Goal: Use online tool/utility: Utilize a website feature to perform a specific function

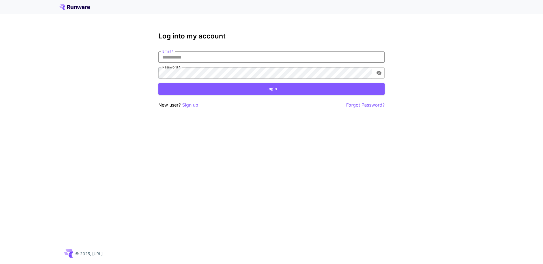
click at [196, 58] on input "Email   *" at bounding box center [271, 56] width 226 height 11
type input "**********"
click button "Login" at bounding box center [271, 89] width 226 height 12
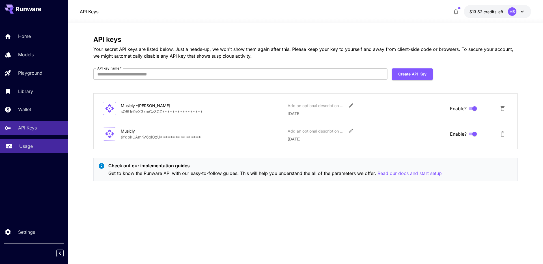
click at [25, 143] on p "Usage" at bounding box center [26, 146] width 14 height 7
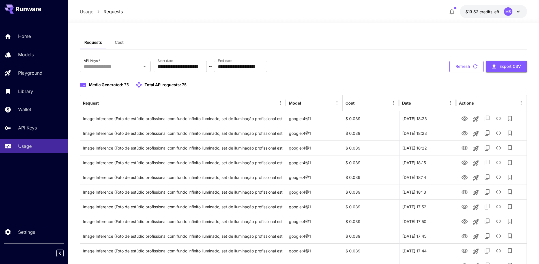
click at [469, 70] on button "Refresh" at bounding box center [466, 67] width 34 height 12
click at [465, 68] on button "Refresh" at bounding box center [466, 67] width 34 height 12
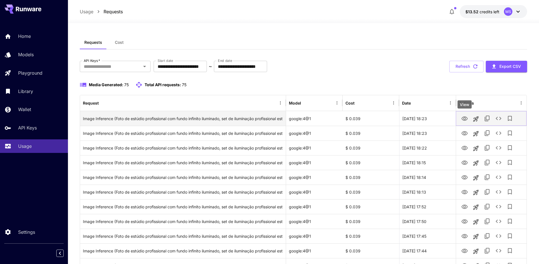
click at [463, 119] on icon "View" at bounding box center [464, 118] width 6 height 4
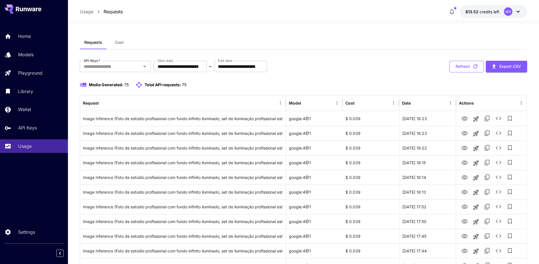
click at [457, 64] on button "Refresh" at bounding box center [466, 67] width 34 height 12
click at [474, 67] on icon "button" at bounding box center [475, 66] width 6 height 6
click at [467, 62] on button "Refresh" at bounding box center [466, 67] width 34 height 12
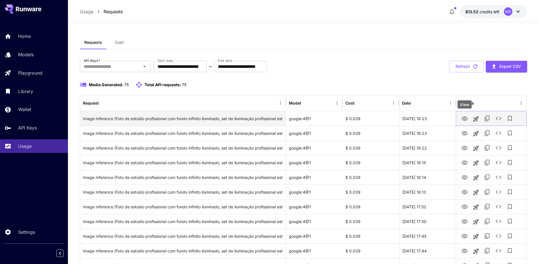
click at [465, 119] on icon "View" at bounding box center [464, 118] width 7 height 7
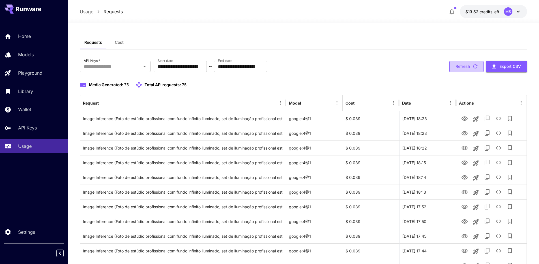
click at [462, 66] on button "Refresh" at bounding box center [466, 67] width 34 height 12
click at [468, 66] on button "Refresh" at bounding box center [466, 67] width 34 height 12
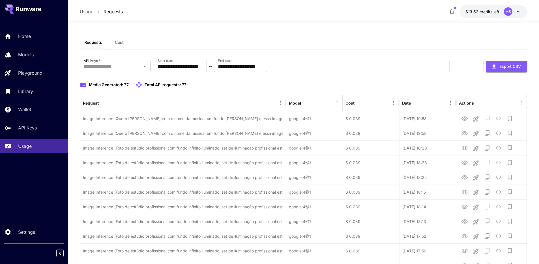
click at [464, 132] on icon "View" at bounding box center [464, 133] width 6 height 4
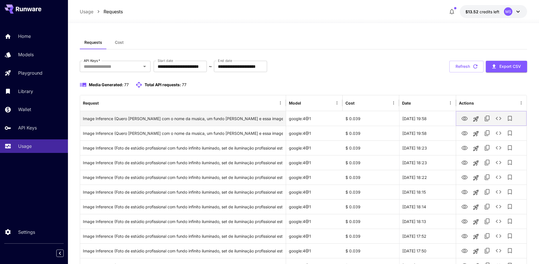
click at [462, 119] on icon "View" at bounding box center [464, 118] width 6 height 4
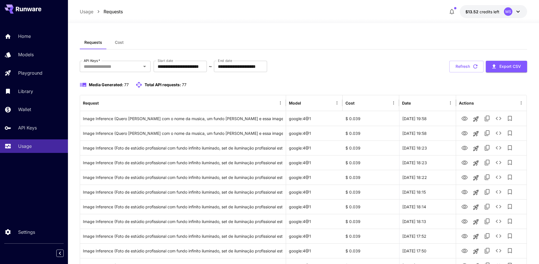
click at [426, 84] on div "Media Generated: 77 Total API requests: 77" at bounding box center [303, 84] width 447 height 7
click at [467, 65] on button "Refresh" at bounding box center [466, 67] width 34 height 12
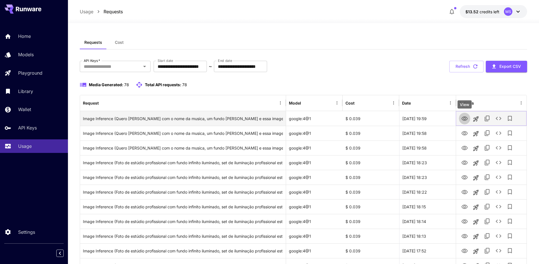
click at [464, 117] on icon "View" at bounding box center [464, 118] width 6 height 4
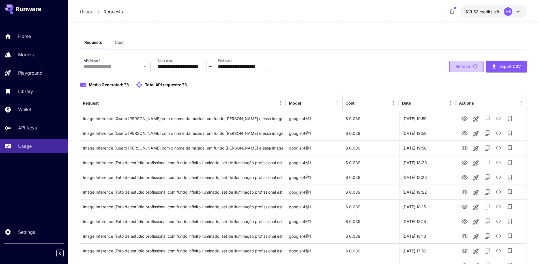
click at [472, 65] on icon "button" at bounding box center [475, 66] width 6 height 6
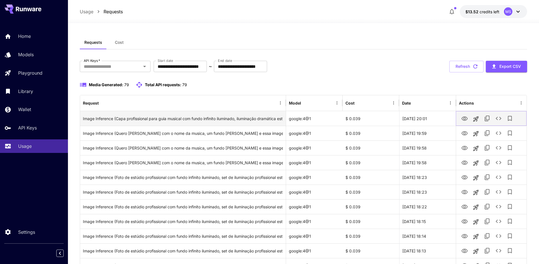
click at [463, 117] on icon "View" at bounding box center [464, 118] width 7 height 7
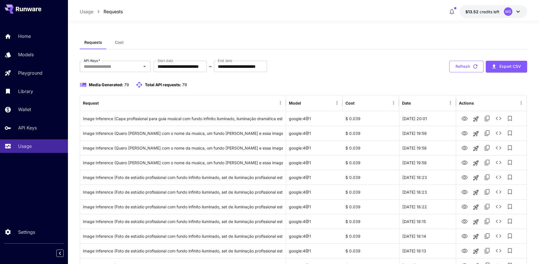
click at [461, 64] on button "Refresh" at bounding box center [466, 67] width 34 height 12
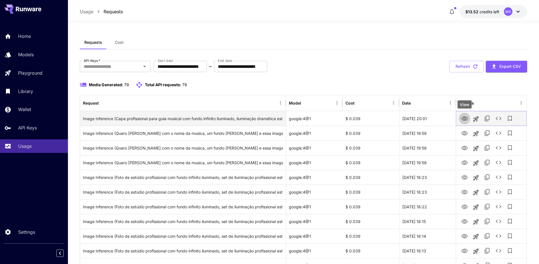
click at [465, 120] on icon "View" at bounding box center [464, 118] width 7 height 7
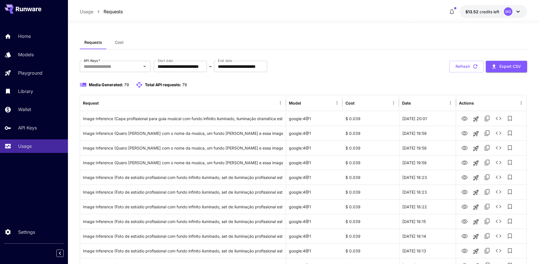
click at [461, 82] on div "Media Generated: 79 Total API requests: 79" at bounding box center [303, 84] width 447 height 7
click at [466, 69] on button "Refresh" at bounding box center [466, 67] width 34 height 12
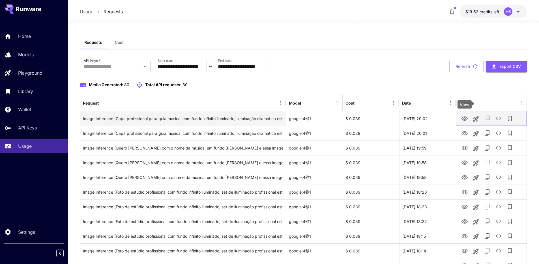
click at [463, 116] on icon "View" at bounding box center [464, 118] width 7 height 7
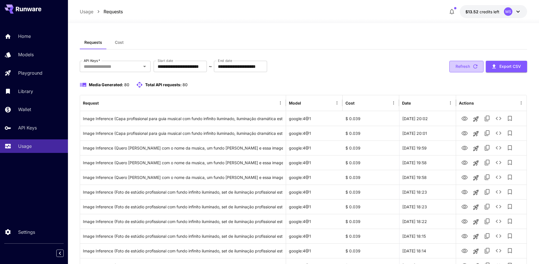
click at [462, 68] on button "Refresh" at bounding box center [466, 67] width 34 height 12
click at [465, 69] on button "Refresh" at bounding box center [466, 67] width 34 height 12
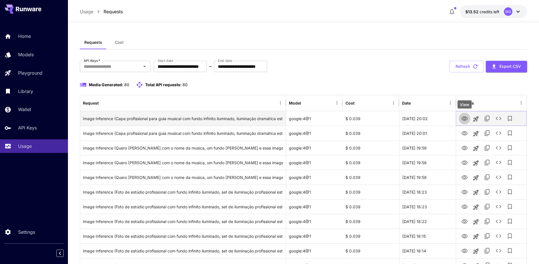
click at [464, 119] on icon "View" at bounding box center [464, 118] width 7 height 7
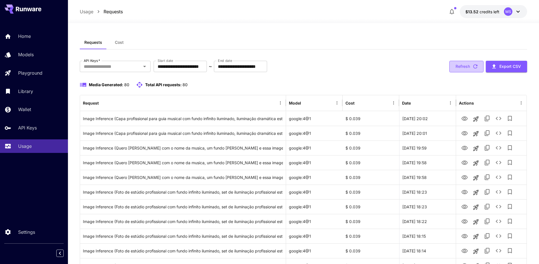
click at [474, 67] on icon "button" at bounding box center [475, 66] width 6 height 6
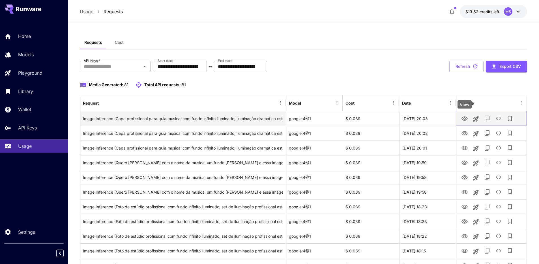
click at [465, 116] on icon "View" at bounding box center [464, 118] width 7 height 7
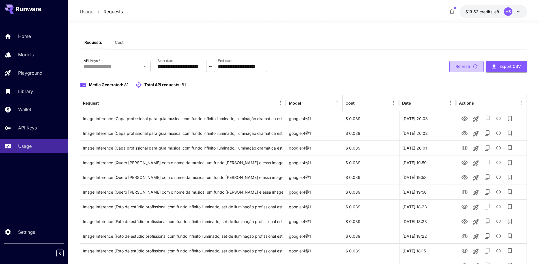
click at [471, 68] on button "Refresh" at bounding box center [466, 67] width 34 height 12
click at [464, 118] on icon "View" at bounding box center [464, 118] width 7 height 7
click at [465, 70] on button "Refresh" at bounding box center [466, 67] width 34 height 12
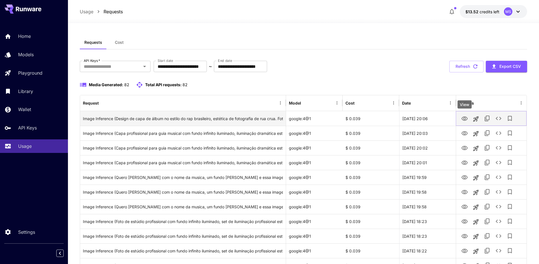
click at [462, 116] on icon "View" at bounding box center [464, 118] width 7 height 7
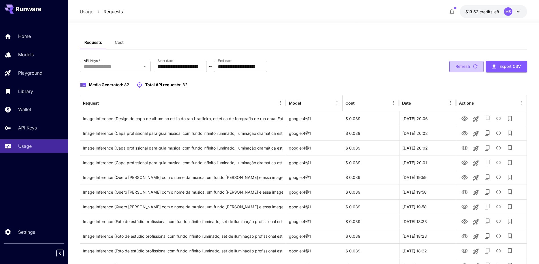
click at [458, 68] on button "Refresh" at bounding box center [466, 67] width 34 height 12
click at [468, 66] on button "Refresh" at bounding box center [466, 67] width 34 height 12
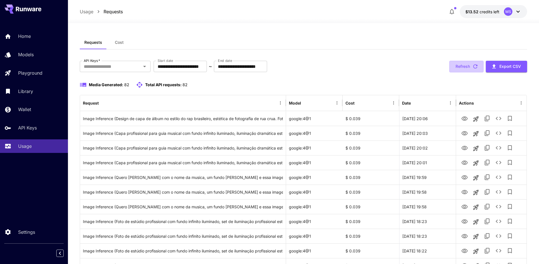
click at [468, 66] on button "Refresh" at bounding box center [466, 67] width 34 height 12
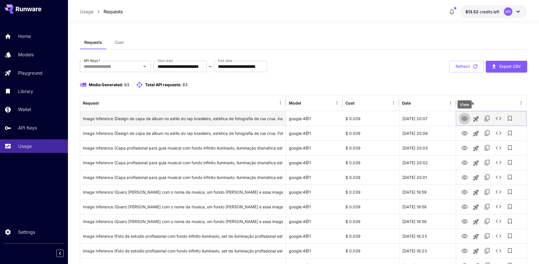
click at [465, 120] on icon "View" at bounding box center [464, 118] width 7 height 7
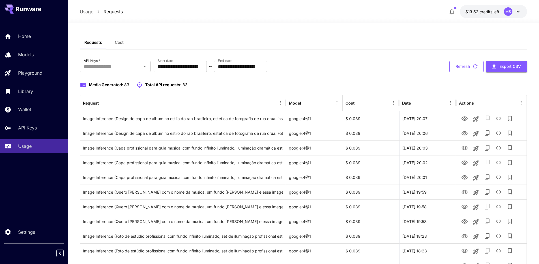
click at [454, 70] on button "Refresh" at bounding box center [466, 67] width 34 height 12
click at [456, 69] on button "Refresh" at bounding box center [466, 67] width 34 height 12
click at [466, 67] on button "Refresh" at bounding box center [466, 67] width 34 height 12
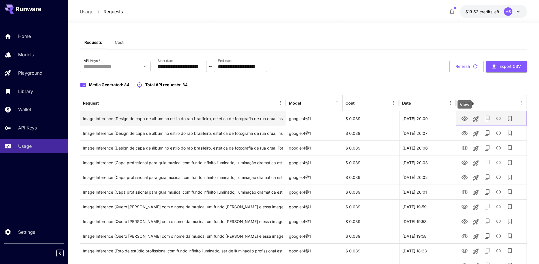
click at [465, 118] on icon "View" at bounding box center [464, 118] width 7 height 7
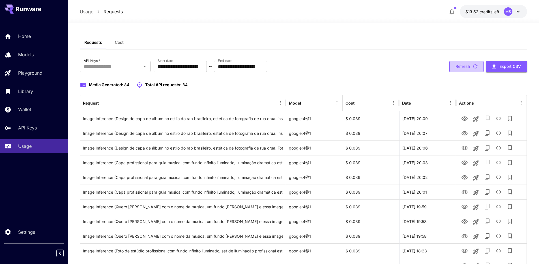
click at [452, 65] on button "Refresh" at bounding box center [466, 67] width 34 height 12
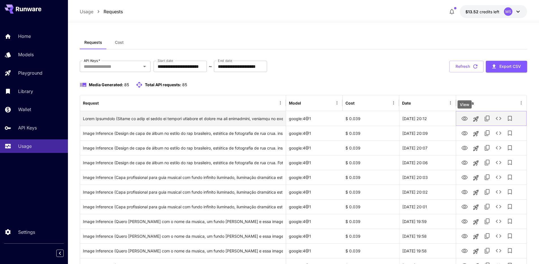
click at [464, 116] on icon "View" at bounding box center [464, 118] width 6 height 4
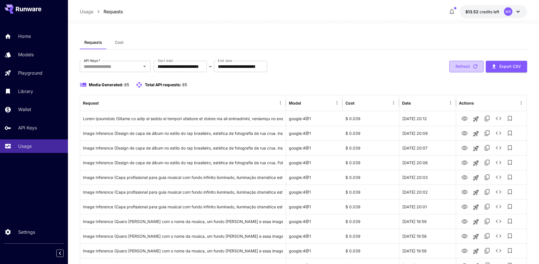
click at [469, 68] on button "Refresh" at bounding box center [466, 67] width 34 height 12
click at [465, 67] on button "Refresh" at bounding box center [466, 67] width 34 height 12
click at [468, 67] on button "Refresh" at bounding box center [466, 67] width 34 height 12
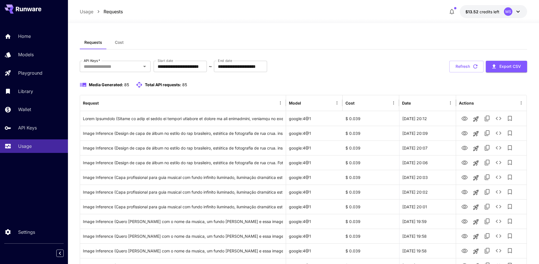
click at [468, 67] on button "Refresh" at bounding box center [466, 67] width 34 height 12
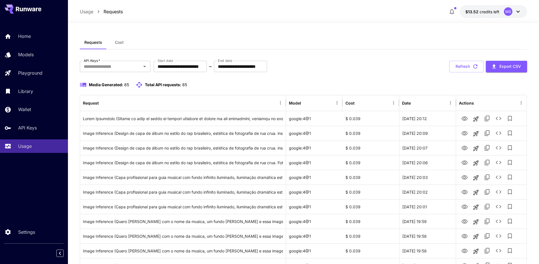
click at [468, 67] on button "Refresh" at bounding box center [466, 67] width 34 height 12
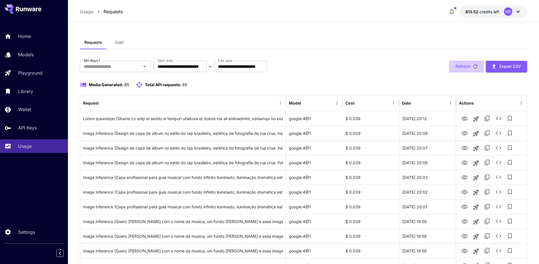
click at [468, 67] on button "Refresh" at bounding box center [466, 67] width 34 height 12
click at [471, 64] on button "Refresh" at bounding box center [466, 67] width 34 height 12
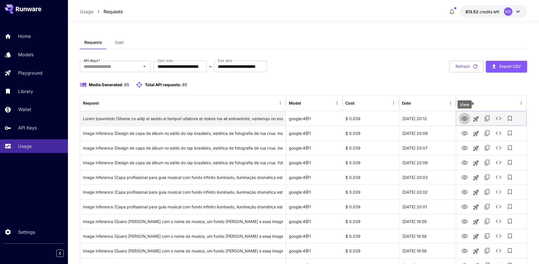
click at [460, 118] on button "View" at bounding box center [464, 119] width 11 height 12
click at [466, 120] on icon "View" at bounding box center [464, 118] width 7 height 7
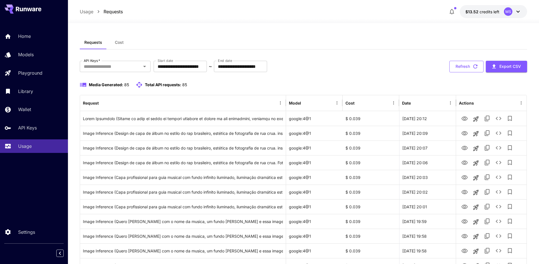
click at [472, 66] on icon "button" at bounding box center [475, 66] width 6 height 6
click at [461, 64] on button "Refresh" at bounding box center [466, 67] width 34 height 12
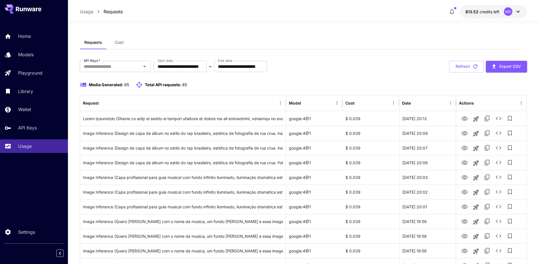
click at [461, 64] on button "Refresh" at bounding box center [466, 67] width 34 height 12
click at [462, 67] on button "Refresh" at bounding box center [466, 67] width 34 height 12
click at [460, 67] on button "Refresh" at bounding box center [466, 67] width 34 height 12
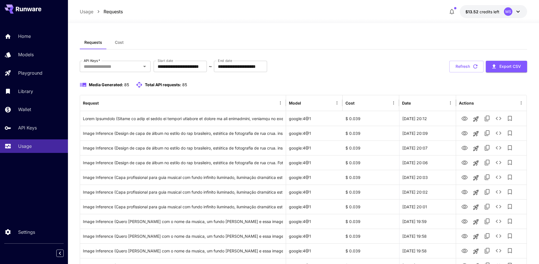
click at [460, 67] on button "Refresh" at bounding box center [466, 67] width 34 height 12
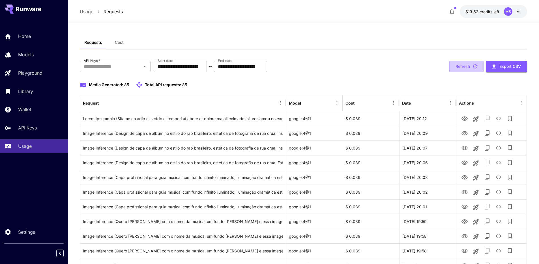
click at [460, 67] on button "Refresh" at bounding box center [466, 67] width 34 height 12
click at [466, 64] on button "Refresh" at bounding box center [466, 67] width 34 height 12
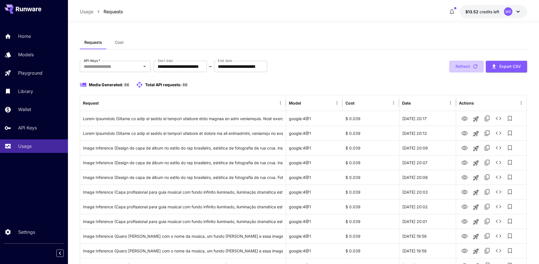
click at [466, 64] on button "Refresh" at bounding box center [466, 67] width 34 height 12
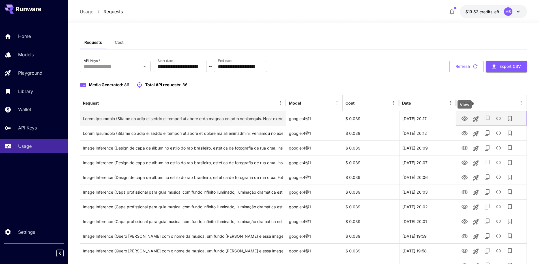
click at [464, 118] on icon "View" at bounding box center [464, 118] width 7 height 7
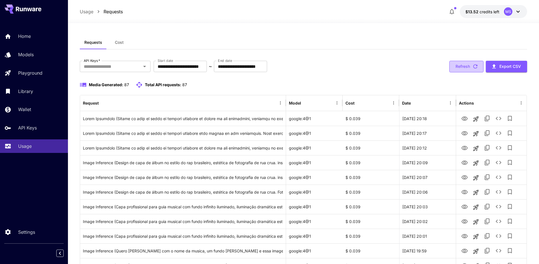
click at [463, 68] on button "Refresh" at bounding box center [466, 67] width 34 height 12
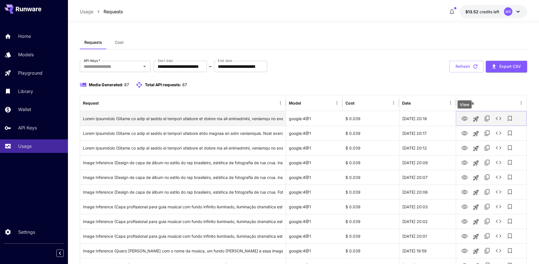
click at [464, 119] on icon "View" at bounding box center [464, 118] width 7 height 7
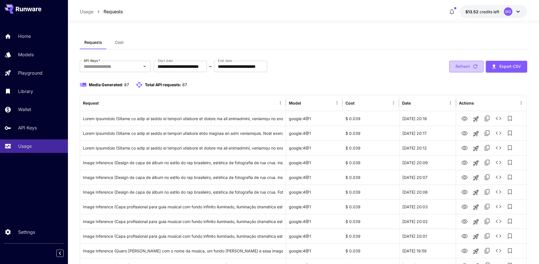
click at [468, 64] on button "Refresh" at bounding box center [466, 67] width 34 height 12
click at [474, 69] on icon "button" at bounding box center [475, 66] width 6 height 6
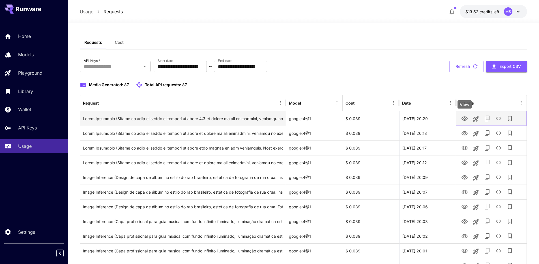
click at [464, 120] on icon "View" at bounding box center [464, 118] width 6 height 4
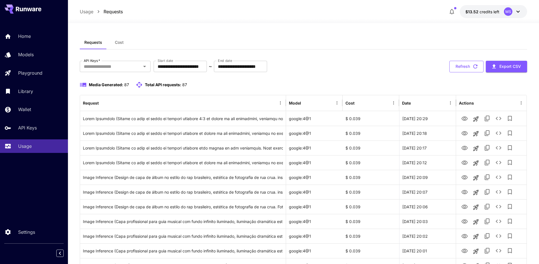
click at [474, 63] on icon "button" at bounding box center [475, 66] width 6 height 6
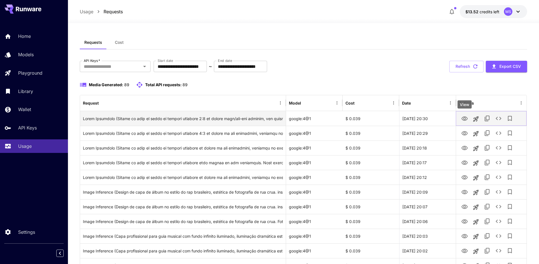
click at [465, 118] on icon "View" at bounding box center [464, 118] width 7 height 7
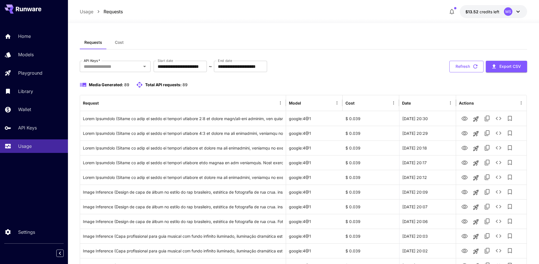
click at [462, 69] on button "Refresh" at bounding box center [466, 67] width 34 height 12
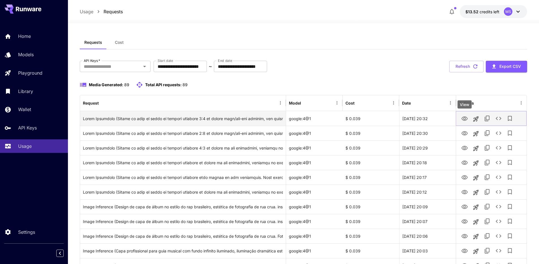
click at [464, 116] on icon "View" at bounding box center [464, 118] width 6 height 4
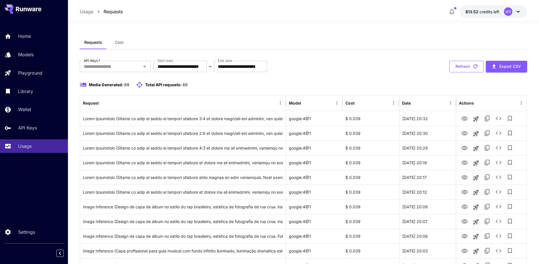
click at [461, 70] on button "Refresh" at bounding box center [466, 67] width 34 height 12
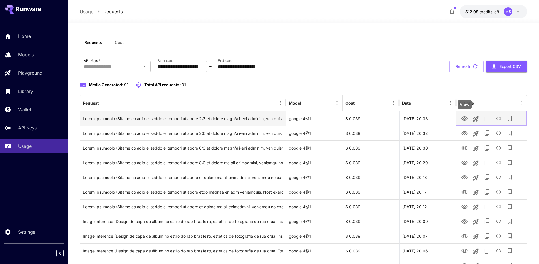
click at [465, 118] on icon "View" at bounding box center [464, 118] width 6 height 4
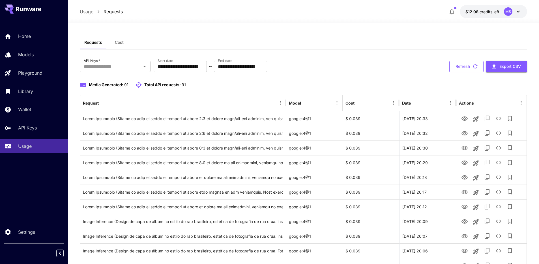
click at [465, 70] on button "Refresh" at bounding box center [466, 67] width 34 height 12
click at [459, 68] on button "Refresh" at bounding box center [466, 67] width 34 height 12
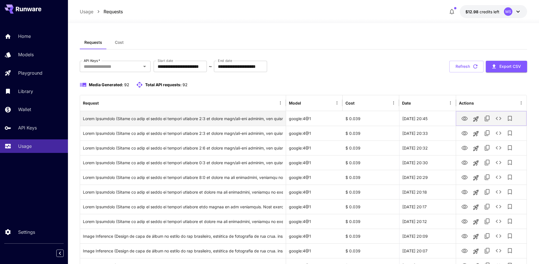
click at [465, 117] on icon "View" at bounding box center [464, 118] width 6 height 4
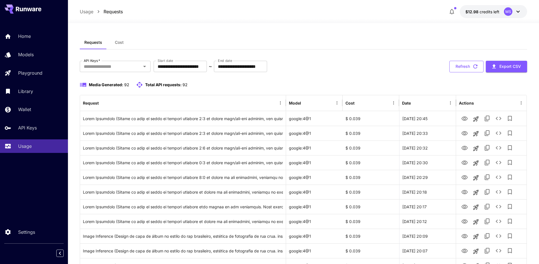
click at [470, 66] on button "Refresh" at bounding box center [466, 67] width 34 height 12
click at [462, 69] on button "Refresh" at bounding box center [466, 67] width 34 height 12
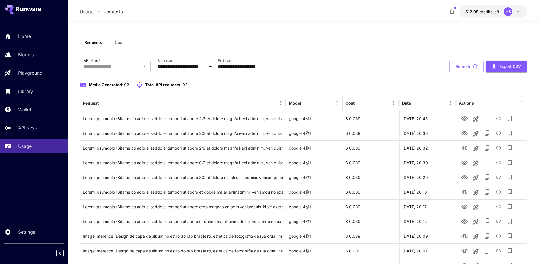
click at [462, 69] on button "Refresh" at bounding box center [466, 67] width 34 height 12
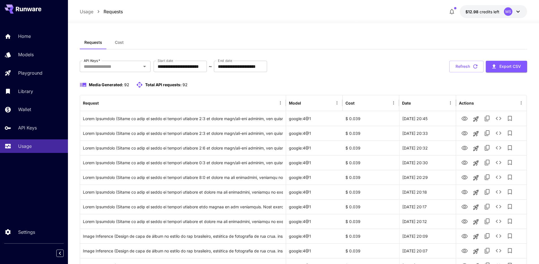
click at [462, 69] on button "Refresh" at bounding box center [466, 67] width 34 height 12
click at [466, 69] on button "Refresh" at bounding box center [466, 67] width 34 height 12
click at [451, 65] on button "Refresh" at bounding box center [466, 67] width 34 height 12
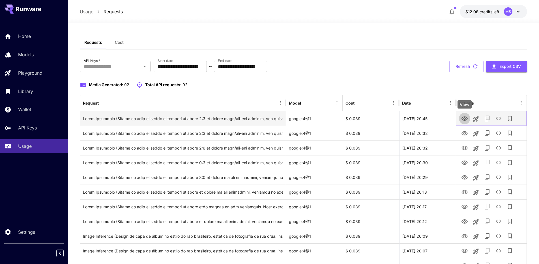
click at [463, 117] on icon "View" at bounding box center [464, 118] width 6 height 4
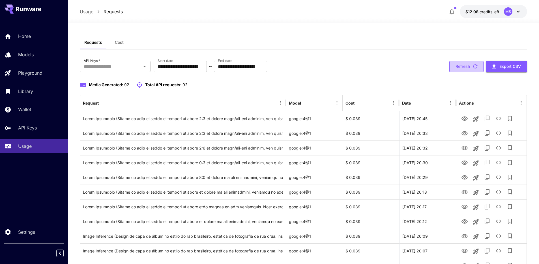
click at [463, 66] on button "Refresh" at bounding box center [466, 67] width 34 height 12
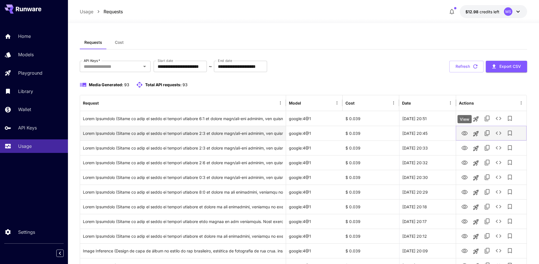
click at [462, 136] on icon "View" at bounding box center [464, 133] width 7 height 7
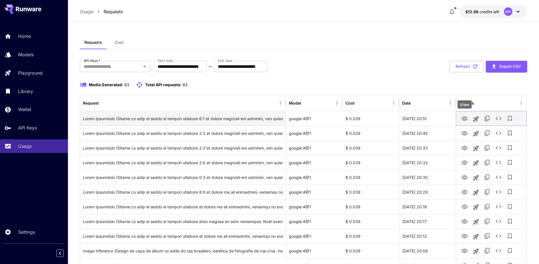
click at [461, 116] on icon "View" at bounding box center [464, 118] width 7 height 7
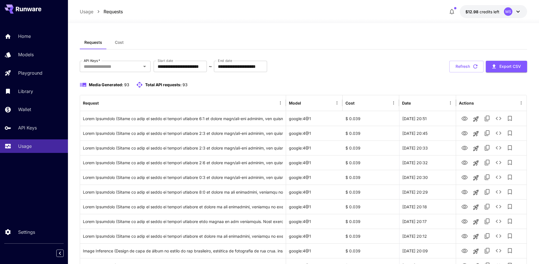
click at [373, 72] on div "**********" at bounding box center [303, 67] width 447 height 12
click at [465, 70] on button "Refresh" at bounding box center [466, 67] width 34 height 12
click at [465, 67] on button "Refresh" at bounding box center [466, 67] width 34 height 12
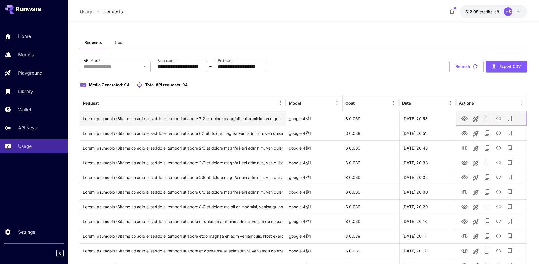
click at [464, 117] on icon "View" at bounding box center [464, 118] width 6 height 4
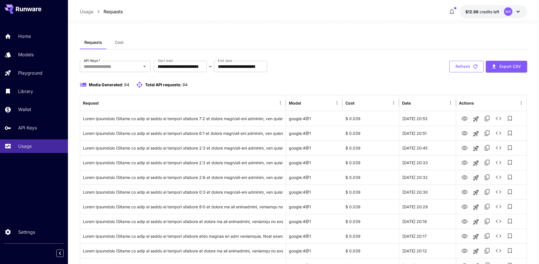
click at [460, 67] on button "Refresh" at bounding box center [466, 67] width 34 height 12
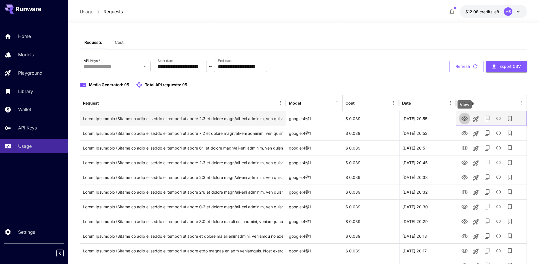
click at [464, 118] on icon "View" at bounding box center [464, 118] width 7 height 7
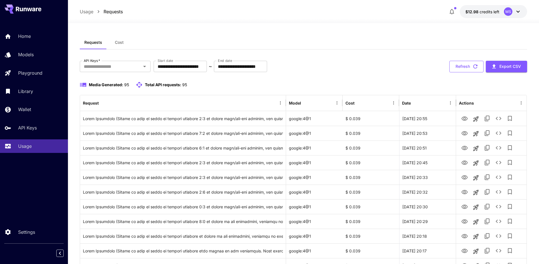
click at [461, 71] on button "Refresh" at bounding box center [466, 67] width 34 height 12
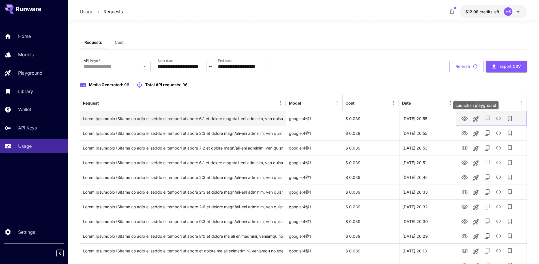
click at [467, 117] on icon "View" at bounding box center [464, 118] width 7 height 7
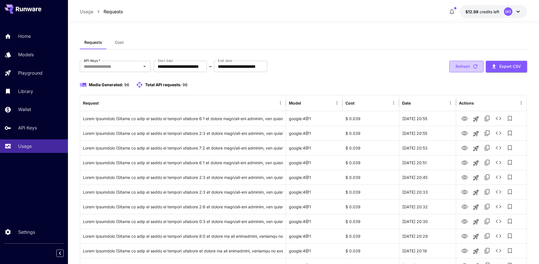
click at [461, 67] on button "Refresh" at bounding box center [466, 67] width 34 height 12
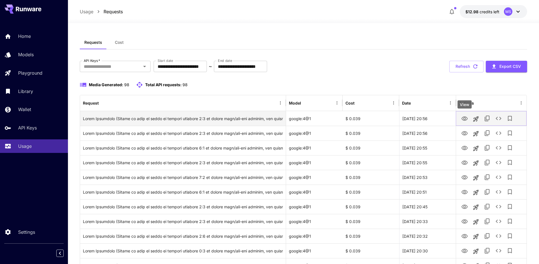
click at [463, 117] on icon "View" at bounding box center [464, 118] width 7 height 7
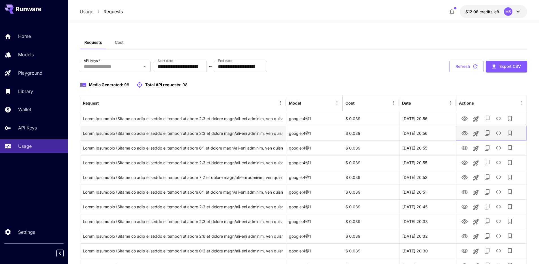
click at [464, 132] on icon "View" at bounding box center [464, 133] width 6 height 4
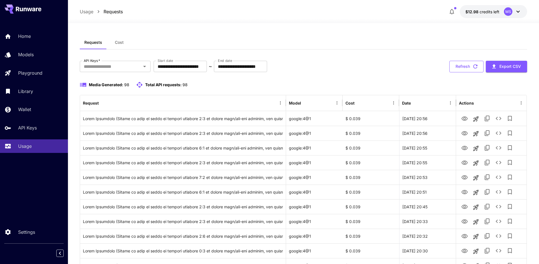
click at [470, 65] on button "Refresh" at bounding box center [466, 67] width 34 height 12
click at [471, 65] on button "Refresh" at bounding box center [466, 67] width 34 height 12
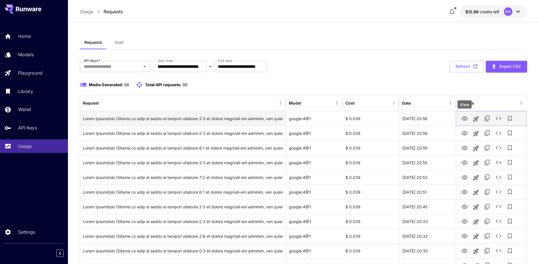
click at [466, 116] on icon "View" at bounding box center [464, 118] width 7 height 7
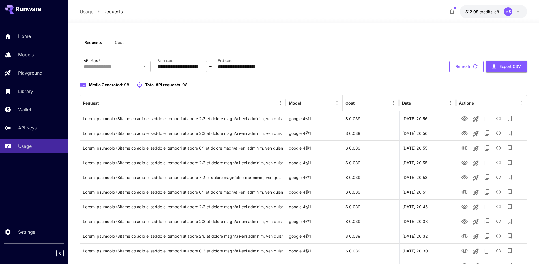
click at [471, 66] on button "Refresh" at bounding box center [466, 67] width 34 height 12
click at [465, 63] on button "Refresh" at bounding box center [466, 67] width 34 height 12
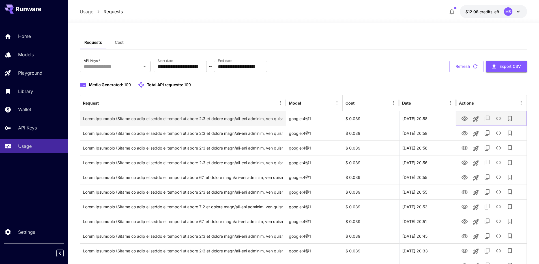
click at [463, 119] on icon "View" at bounding box center [464, 118] width 6 height 4
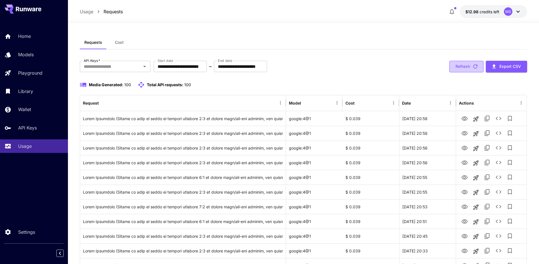
click at [467, 67] on button "Refresh" at bounding box center [466, 67] width 34 height 12
click at [459, 68] on button "Refresh" at bounding box center [466, 67] width 34 height 12
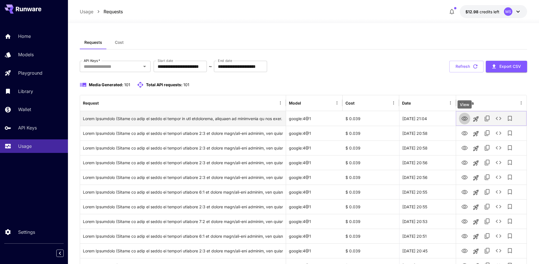
click at [462, 119] on icon "View" at bounding box center [464, 118] width 7 height 7
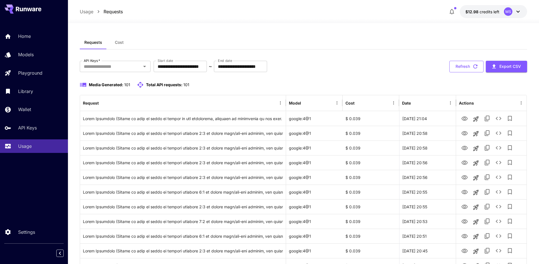
click at [463, 64] on button "Refresh" at bounding box center [466, 67] width 34 height 12
click at [465, 63] on button "Refresh" at bounding box center [466, 67] width 34 height 12
click at [465, 64] on button "Refresh" at bounding box center [466, 67] width 34 height 12
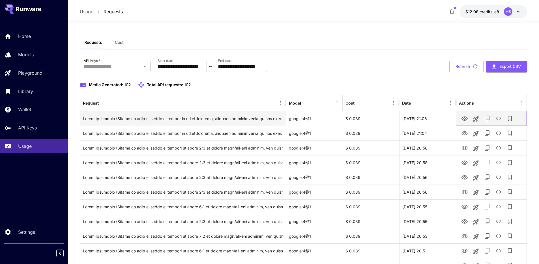
click at [465, 118] on icon "View" at bounding box center [464, 118] width 6 height 4
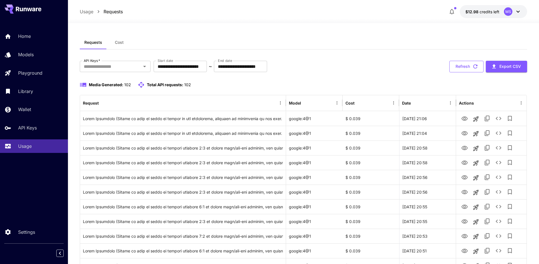
click at [457, 63] on button "Refresh" at bounding box center [466, 67] width 34 height 12
click at [464, 66] on button "Refresh" at bounding box center [466, 67] width 34 height 12
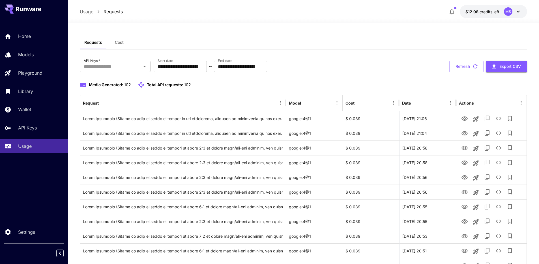
click at [464, 66] on button "Refresh" at bounding box center [466, 67] width 34 height 12
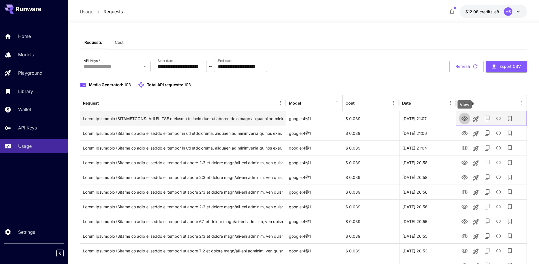
click at [465, 115] on icon "View" at bounding box center [464, 118] width 7 height 7
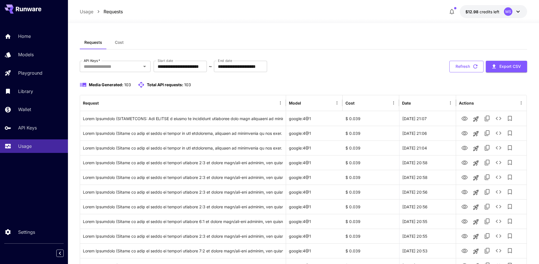
click at [461, 68] on button "Refresh" at bounding box center [466, 67] width 34 height 12
click at [460, 67] on button "Refresh" at bounding box center [466, 67] width 34 height 12
click at [465, 66] on button "Refresh" at bounding box center [466, 67] width 34 height 12
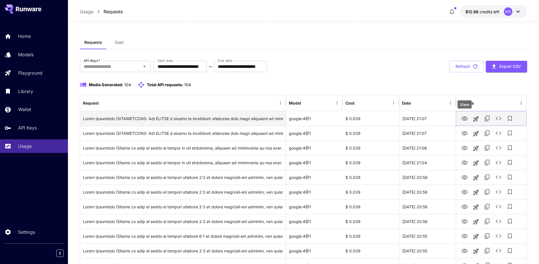
click at [461, 119] on icon "View" at bounding box center [464, 118] width 6 height 4
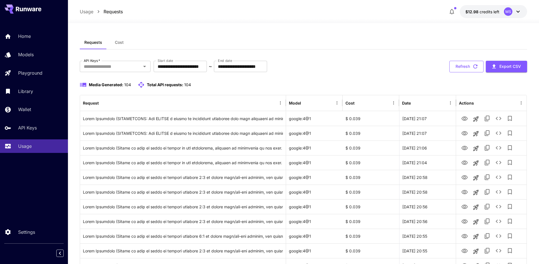
click at [464, 66] on button "Refresh" at bounding box center [466, 67] width 34 height 12
click at [461, 66] on button "Refresh" at bounding box center [466, 67] width 34 height 12
click at [462, 66] on button "Refresh" at bounding box center [466, 67] width 34 height 12
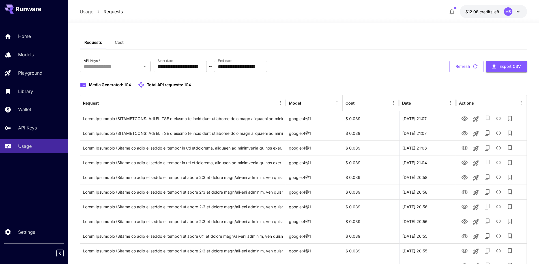
click at [462, 66] on button "Refresh" at bounding box center [466, 67] width 34 height 12
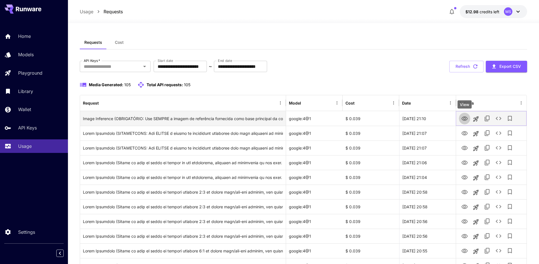
click at [465, 116] on icon "View" at bounding box center [464, 118] width 6 height 4
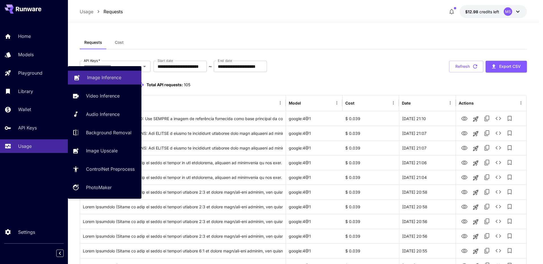
click at [94, 77] on p "Image Inference" at bounding box center [104, 77] width 34 height 7
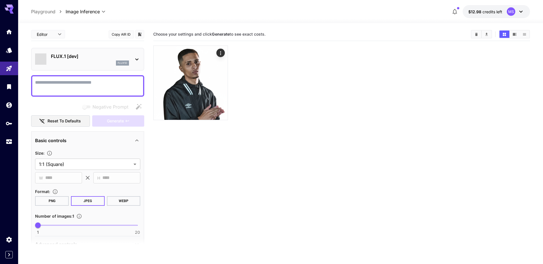
type input "**********"
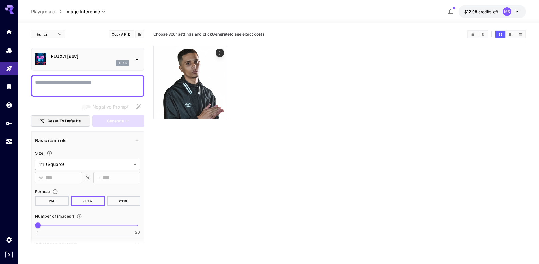
click at [92, 56] on p "FLUX.1 [dev]" at bounding box center [90, 56] width 78 height 7
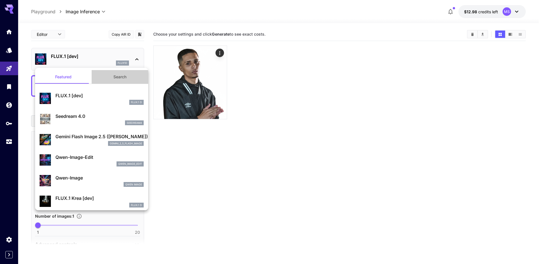
click at [121, 76] on button "Search" at bounding box center [120, 77] width 57 height 14
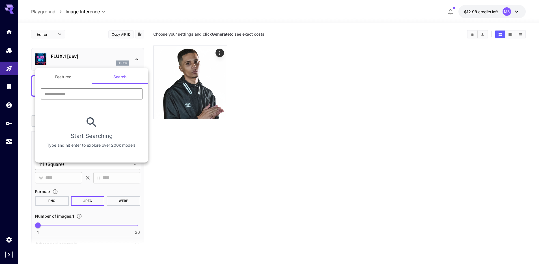
click at [111, 92] on input "text" at bounding box center [92, 93] width 102 height 11
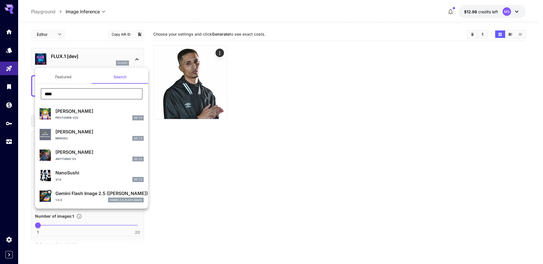
type input "****"
click at [86, 193] on p "Gemini Flash Image 2.5 ([PERSON_NAME])" at bounding box center [99, 193] width 88 height 7
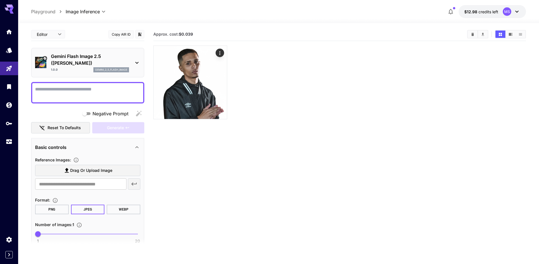
click at [88, 169] on span "Drag or upload image" at bounding box center [91, 170] width 42 height 7
click at [0, 0] on input "Drag or upload image" at bounding box center [0, 0] width 0 height 0
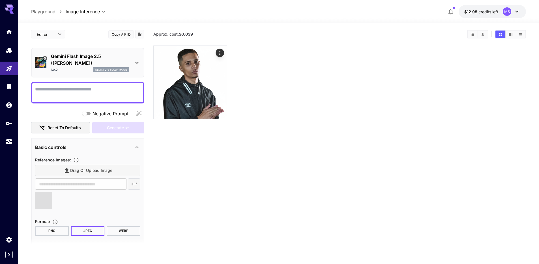
click at [90, 171] on div "Drag or upload image" at bounding box center [87, 171] width 105 height 12
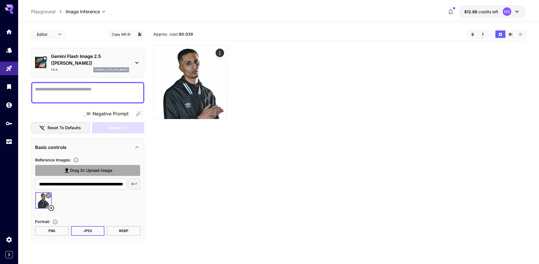
click at [104, 168] on span "Drag or upload image" at bounding box center [91, 170] width 42 height 7
click at [0, 0] on input "Drag or upload image" at bounding box center [0, 0] width 0 height 0
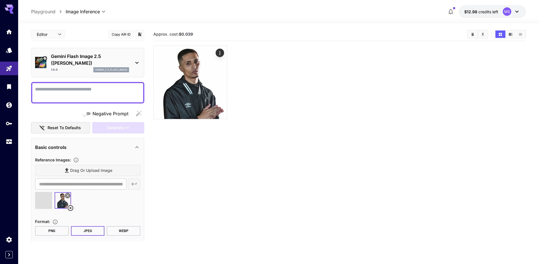
type input "**********"
click at [99, 96] on textarea "Negative Prompt" at bounding box center [87, 93] width 105 height 14
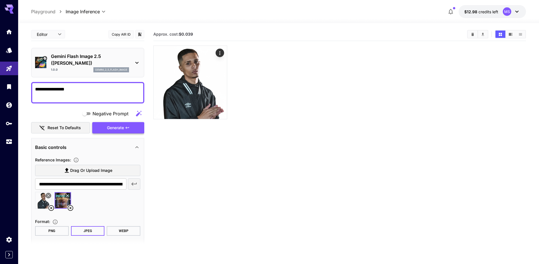
type textarea "**********"
click at [126, 130] on button "Generate" at bounding box center [118, 128] width 52 height 12
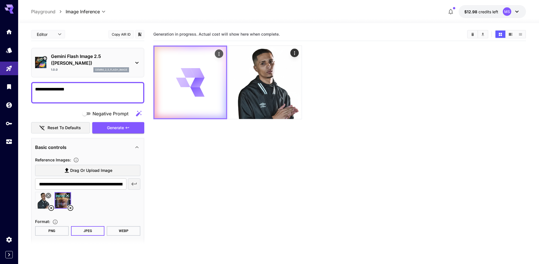
click at [217, 54] on icon "Actions" at bounding box center [219, 54] width 6 height 6
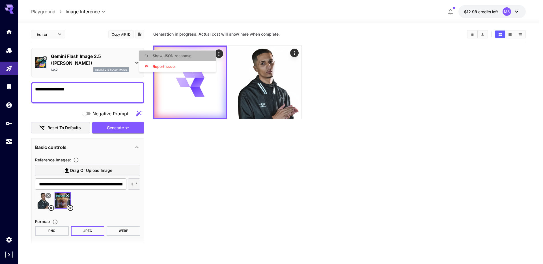
click at [197, 56] on li "Show JSON response" at bounding box center [179, 56] width 80 height 11
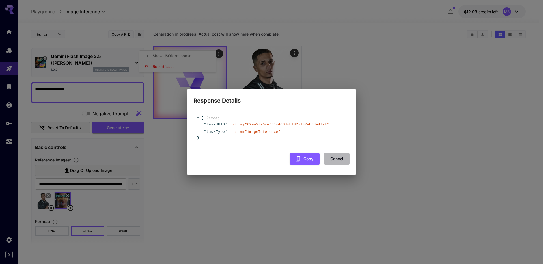
click at [340, 159] on button "Cancel" at bounding box center [336, 159] width 25 height 12
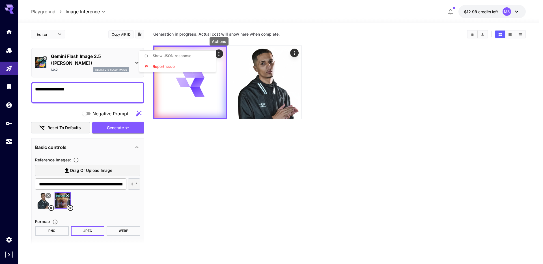
click at [14, 156] on div at bounding box center [271, 132] width 543 height 264
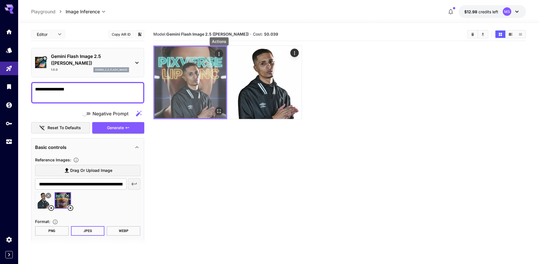
click at [221, 54] on icon "Actions" at bounding box center [219, 54] width 6 height 6
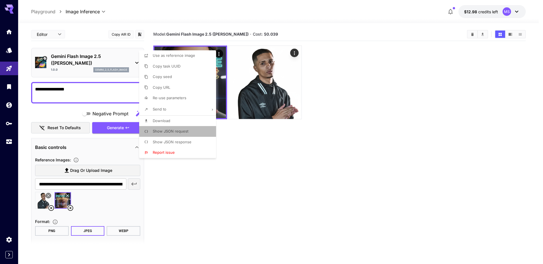
click at [179, 131] on span "Show JSON request" at bounding box center [171, 131] width 36 height 5
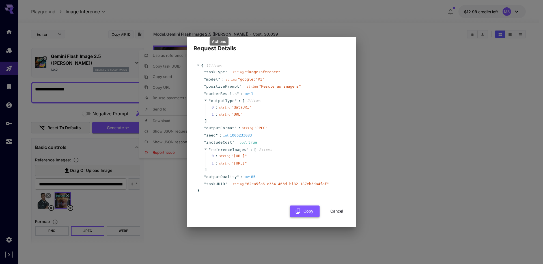
click at [302, 217] on button "Copy" at bounding box center [305, 212] width 30 height 12
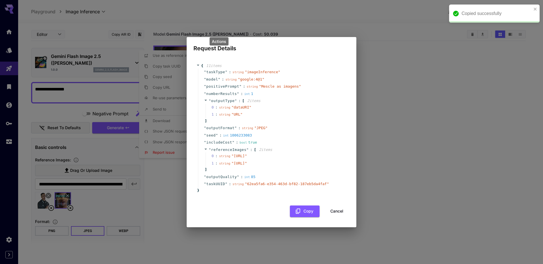
click at [307, 217] on button "Copy" at bounding box center [305, 212] width 30 height 12
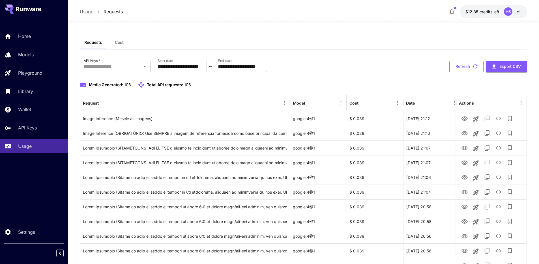
click at [458, 71] on button "Refresh" at bounding box center [466, 67] width 34 height 12
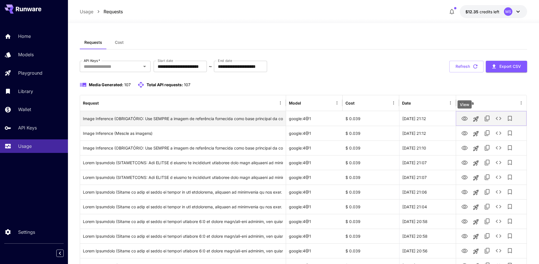
click at [464, 118] on icon "View" at bounding box center [464, 118] width 6 height 4
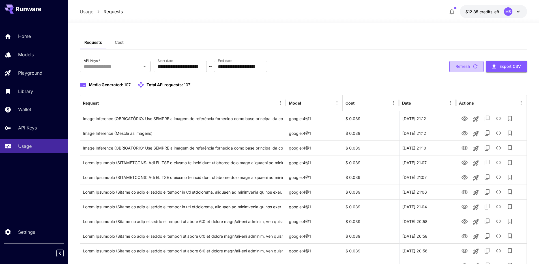
click at [466, 68] on button "Refresh" at bounding box center [466, 67] width 34 height 12
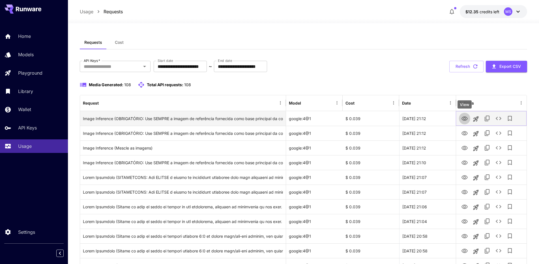
click at [462, 118] on icon "View" at bounding box center [464, 118] width 7 height 7
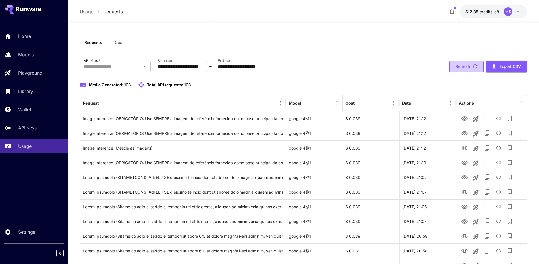
click at [467, 68] on button "Refresh" at bounding box center [466, 67] width 34 height 12
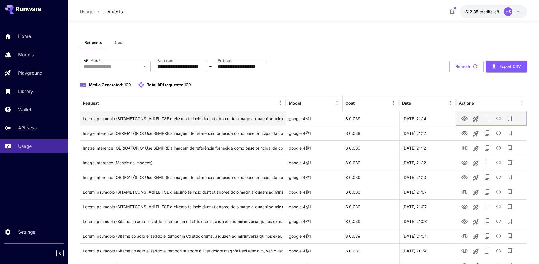
click at [464, 118] on icon "View" at bounding box center [464, 118] width 7 height 7
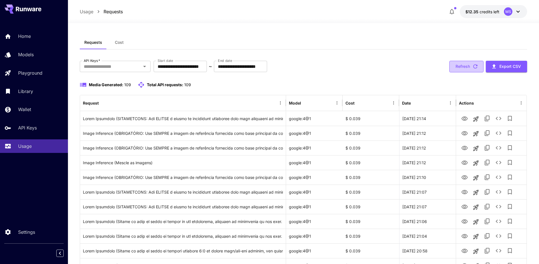
click at [461, 64] on button "Refresh" at bounding box center [466, 67] width 34 height 12
click at [461, 66] on button "Refresh" at bounding box center [466, 67] width 34 height 12
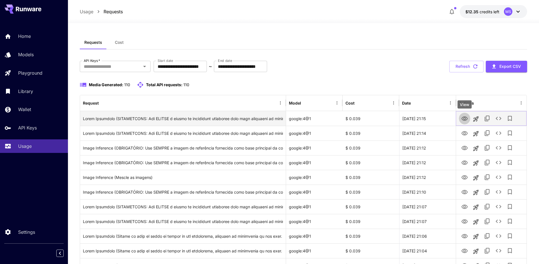
click at [465, 115] on icon "View" at bounding box center [464, 118] width 7 height 7
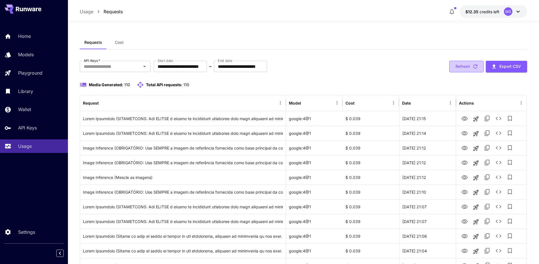
click at [464, 70] on button "Refresh" at bounding box center [466, 67] width 34 height 12
click at [463, 70] on button "Refresh" at bounding box center [466, 67] width 34 height 12
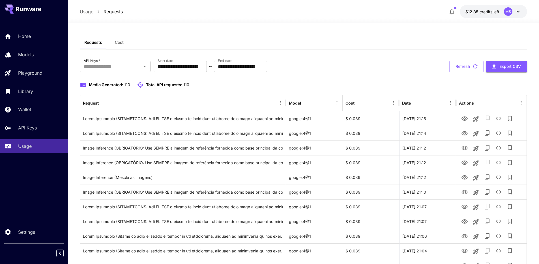
click at [463, 70] on button "Refresh" at bounding box center [466, 67] width 34 height 12
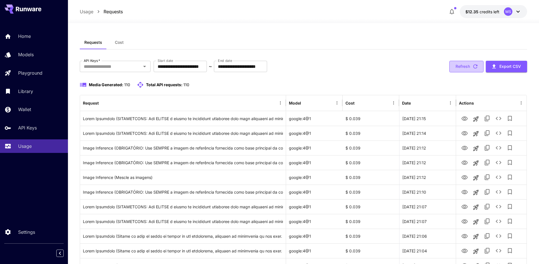
click at [464, 68] on button "Refresh" at bounding box center [466, 67] width 34 height 12
click at [471, 66] on button "Refresh" at bounding box center [466, 67] width 34 height 12
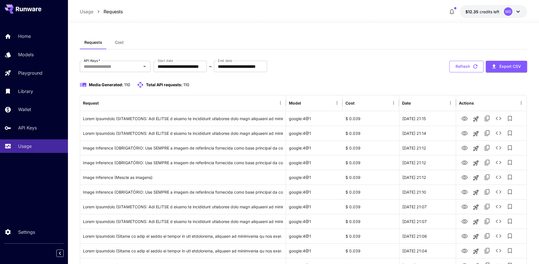
click at [467, 66] on button "Refresh" at bounding box center [466, 67] width 34 height 12
click at [467, 67] on button "Refresh" at bounding box center [466, 67] width 34 height 12
click at [463, 67] on button "Refresh" at bounding box center [466, 67] width 34 height 12
click at [466, 69] on button "Refresh" at bounding box center [466, 67] width 34 height 12
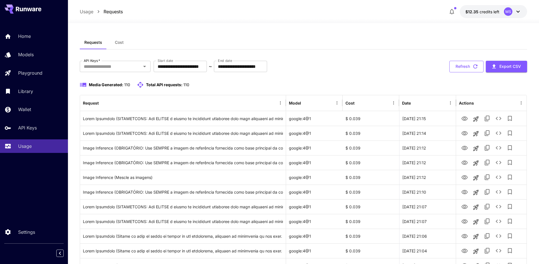
click at [461, 69] on button "Refresh" at bounding box center [466, 67] width 34 height 12
click at [462, 67] on button "Refresh" at bounding box center [466, 67] width 34 height 12
click at [469, 65] on button "Refresh" at bounding box center [466, 67] width 34 height 12
click at [466, 68] on button "Refresh" at bounding box center [466, 67] width 34 height 12
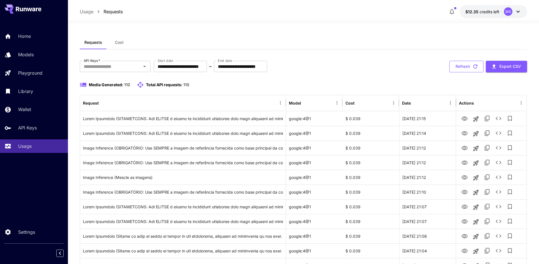
click at [466, 68] on button "Refresh" at bounding box center [466, 67] width 34 height 12
click at [464, 64] on button "Refresh" at bounding box center [466, 67] width 34 height 12
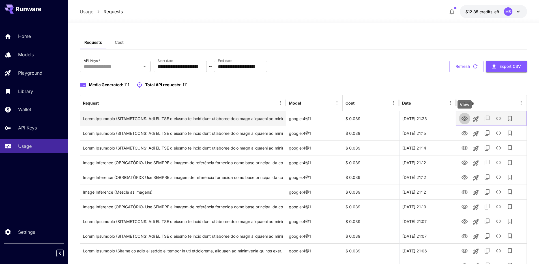
click at [464, 119] on icon "View" at bounding box center [464, 118] width 7 height 7
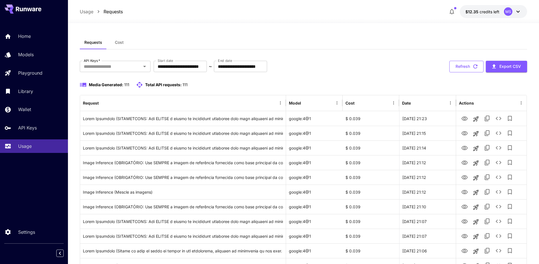
click at [458, 63] on button "Refresh" at bounding box center [466, 67] width 34 height 12
click at [463, 68] on button "Refresh" at bounding box center [466, 67] width 34 height 12
click at [462, 68] on button "Refresh" at bounding box center [466, 67] width 34 height 12
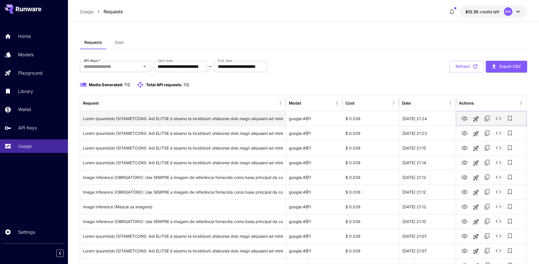
click at [464, 116] on icon "View" at bounding box center [464, 118] width 6 height 4
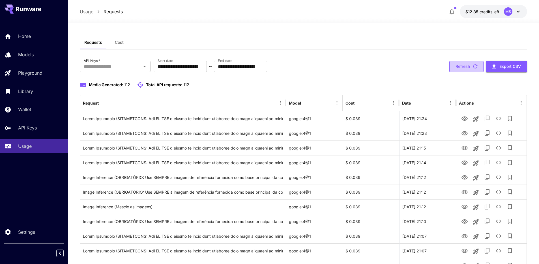
click at [474, 68] on icon "button" at bounding box center [475, 66] width 4 height 4
click at [461, 64] on button "Refresh" at bounding box center [466, 67] width 34 height 12
click at [460, 66] on button "Refresh" at bounding box center [466, 67] width 34 height 12
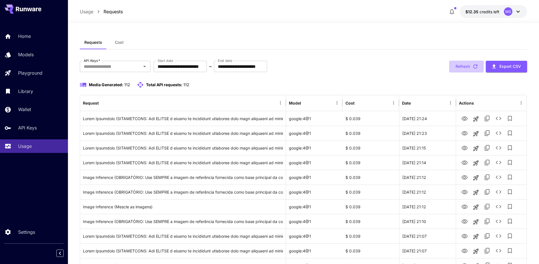
click at [460, 66] on button "Refresh" at bounding box center [466, 67] width 34 height 12
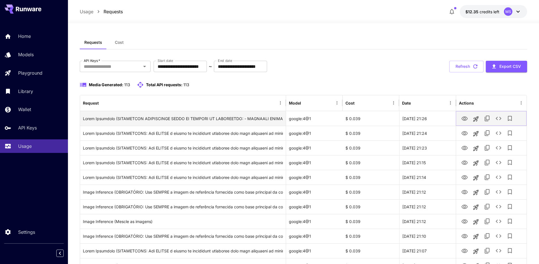
click at [464, 117] on icon "View" at bounding box center [464, 118] width 7 height 7
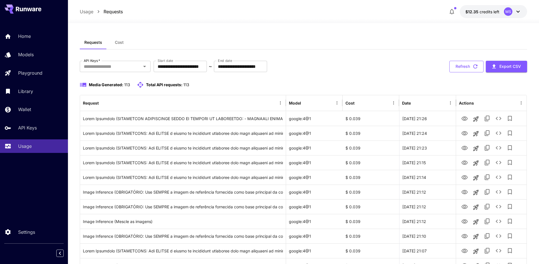
click at [461, 66] on button "Refresh" at bounding box center [466, 67] width 34 height 12
click at [463, 66] on button "Refresh" at bounding box center [466, 67] width 34 height 12
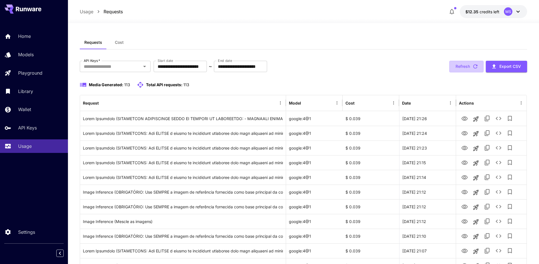
click at [463, 66] on button "Refresh" at bounding box center [466, 67] width 34 height 12
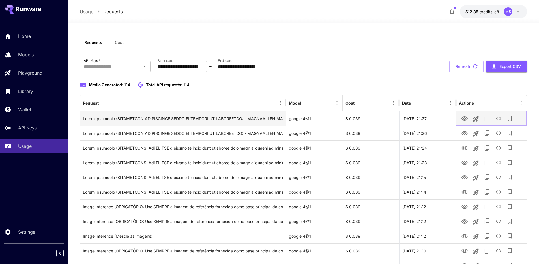
click at [465, 118] on icon "View" at bounding box center [464, 118] width 6 height 4
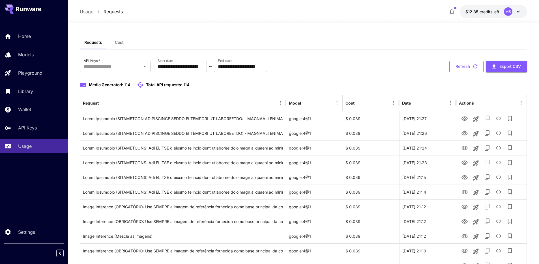
click at [463, 68] on button "Refresh" at bounding box center [466, 67] width 34 height 12
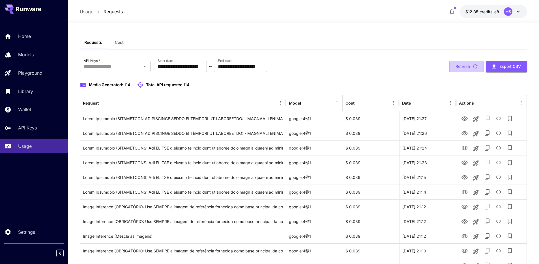
click at [463, 68] on button "Refresh" at bounding box center [466, 67] width 34 height 12
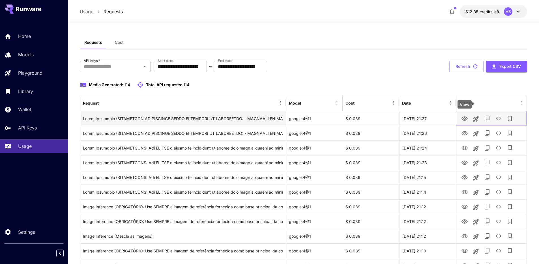
click at [465, 118] on icon "View" at bounding box center [464, 118] width 6 height 4
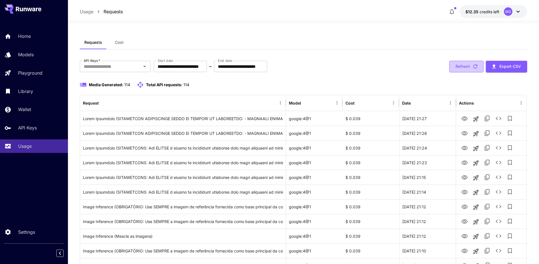
click at [463, 64] on button "Refresh" at bounding box center [466, 67] width 34 height 12
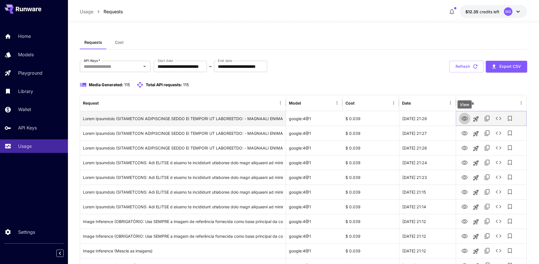
click at [465, 114] on button "View" at bounding box center [464, 119] width 11 height 12
click at [463, 119] on icon "View" at bounding box center [464, 118] width 6 height 4
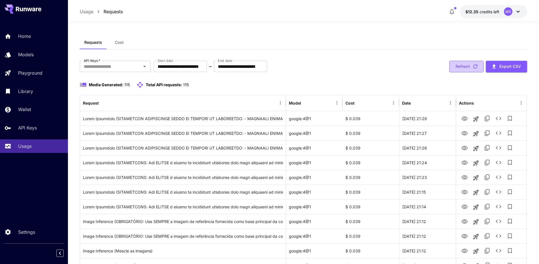
click at [464, 66] on button "Refresh" at bounding box center [466, 67] width 34 height 12
click at [462, 66] on button "Refresh" at bounding box center [466, 67] width 34 height 12
click at [471, 66] on button "Refresh" at bounding box center [466, 67] width 34 height 12
click at [466, 67] on button "Refresh" at bounding box center [466, 67] width 34 height 12
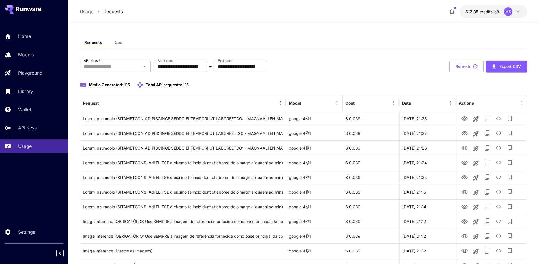
click at [466, 67] on button "Refresh" at bounding box center [466, 67] width 34 height 12
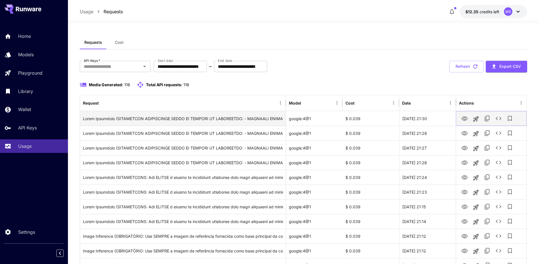
click at [463, 117] on icon "View" at bounding box center [464, 118] width 6 height 4
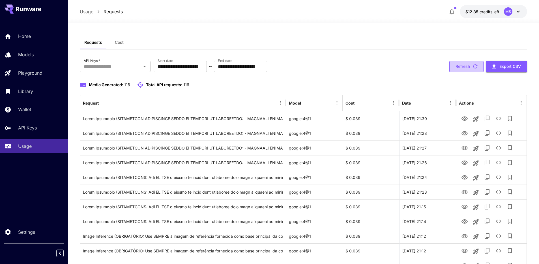
click at [465, 64] on button "Refresh" at bounding box center [466, 67] width 34 height 12
click at [461, 65] on button "Refresh" at bounding box center [466, 67] width 34 height 12
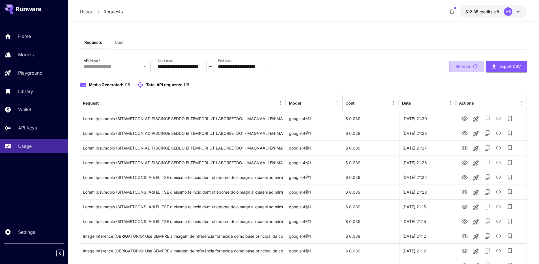
click at [461, 65] on button "Refresh" at bounding box center [466, 67] width 34 height 12
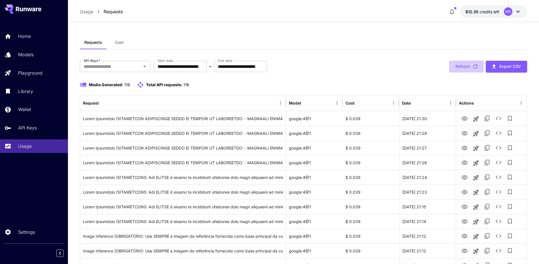
click at [461, 65] on button "Refresh" at bounding box center [466, 67] width 34 height 12
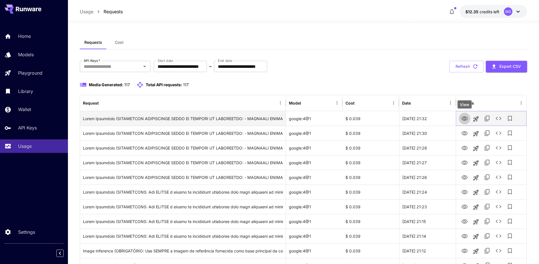
click at [464, 119] on icon "View" at bounding box center [464, 118] width 6 height 4
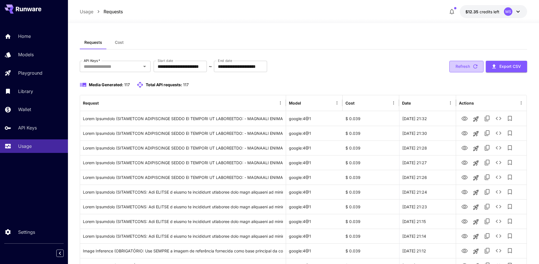
click at [460, 68] on button "Refresh" at bounding box center [466, 67] width 34 height 12
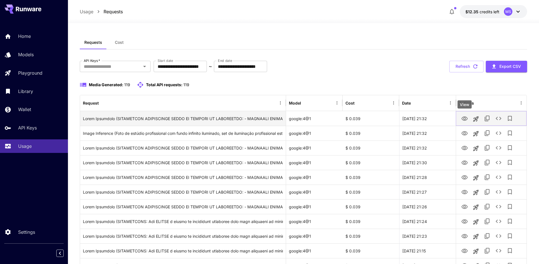
click at [461, 118] on icon "View" at bounding box center [464, 118] width 7 height 7
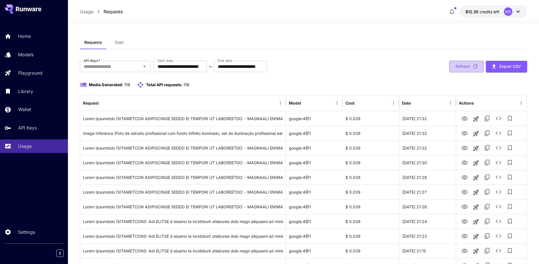
click at [470, 64] on button "Refresh" at bounding box center [466, 67] width 34 height 12
click at [460, 65] on button "Refresh" at bounding box center [466, 67] width 34 height 12
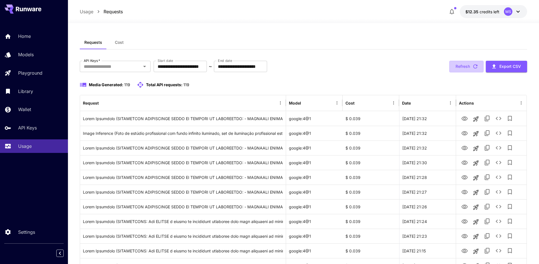
click at [460, 65] on button "Refresh" at bounding box center [466, 67] width 34 height 12
click at [463, 69] on button "Refresh" at bounding box center [466, 67] width 34 height 12
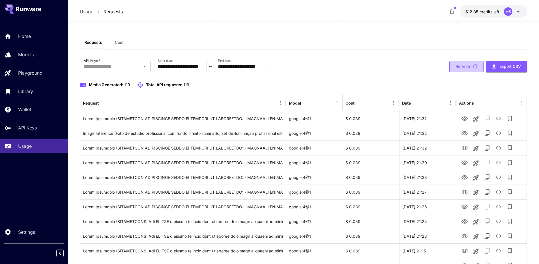
click at [466, 68] on button "Refresh" at bounding box center [466, 67] width 34 height 12
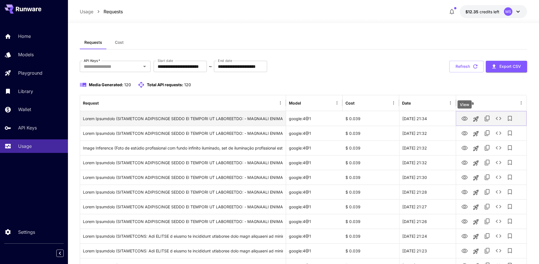
click at [466, 120] on icon "View" at bounding box center [464, 118] width 6 height 4
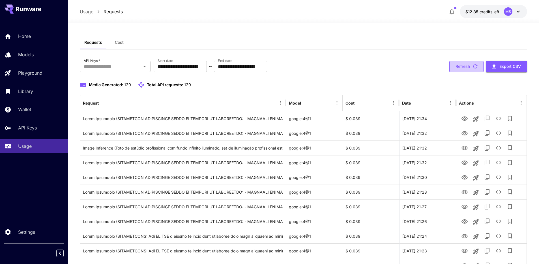
click at [465, 68] on button "Refresh" at bounding box center [466, 67] width 34 height 12
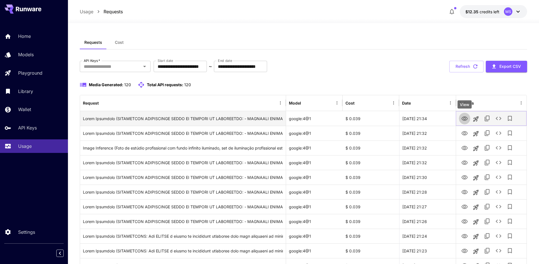
click at [462, 118] on icon "View" at bounding box center [464, 118] width 6 height 4
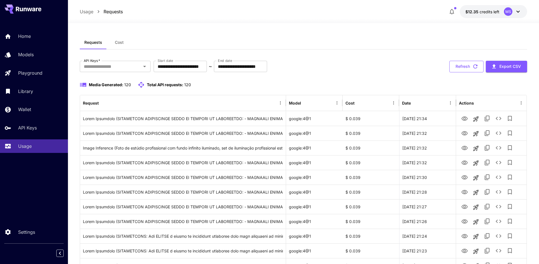
click at [460, 69] on button "Refresh" at bounding box center [466, 67] width 34 height 12
click at [464, 68] on button "Refresh" at bounding box center [466, 67] width 34 height 12
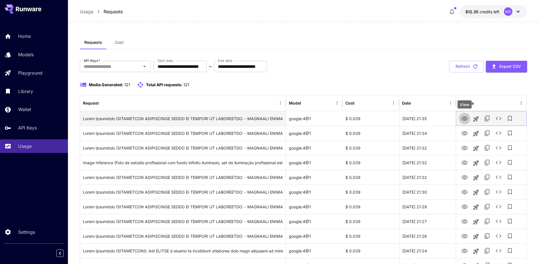
click at [464, 118] on icon "View" at bounding box center [464, 118] width 7 height 7
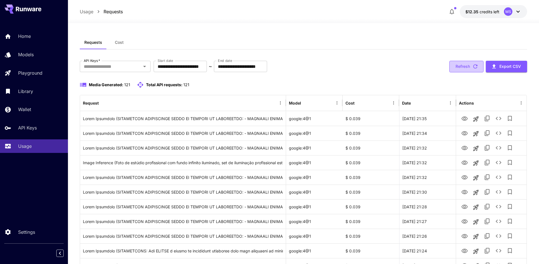
click at [469, 64] on button "Refresh" at bounding box center [466, 67] width 34 height 12
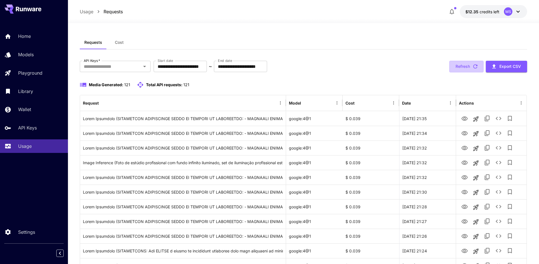
click at [469, 64] on button "Refresh" at bounding box center [466, 67] width 34 height 12
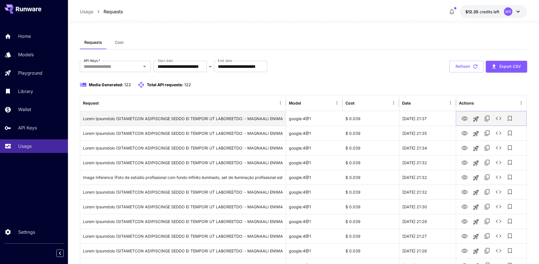
click at [467, 119] on icon "View" at bounding box center [464, 118] width 7 height 7
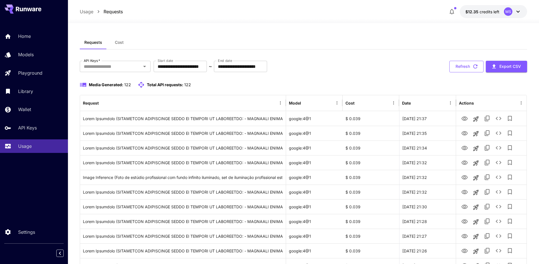
click at [450, 72] on button "Refresh" at bounding box center [466, 67] width 34 height 12
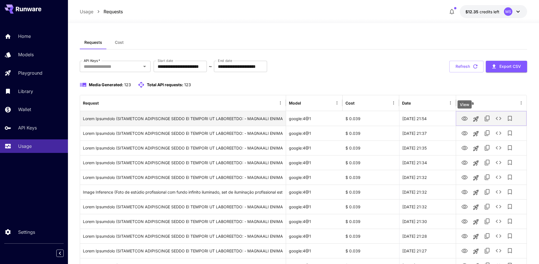
click at [460, 120] on button "View" at bounding box center [464, 119] width 11 height 12
click at [464, 119] on icon "View" at bounding box center [464, 118] width 6 height 4
